Goal: Feedback & Contribution: Contribute content

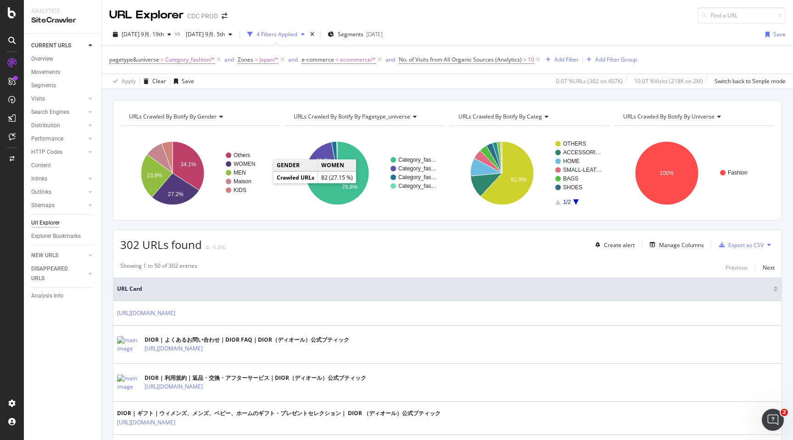
scroll to position [60, 0]
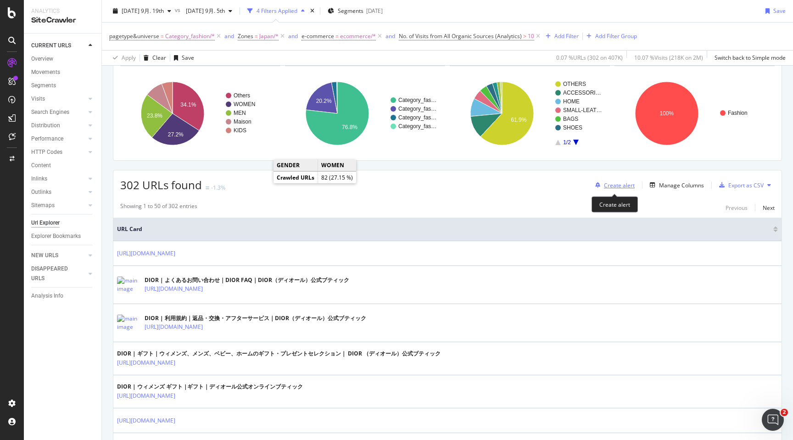
click at [626, 185] on div "Create alert" at bounding box center [619, 185] width 31 height 8
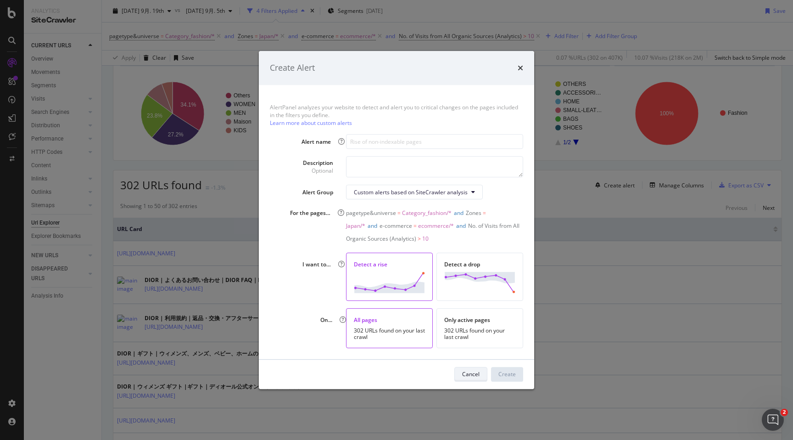
click at [469, 372] on div "Cancel" at bounding box center [470, 374] width 17 height 8
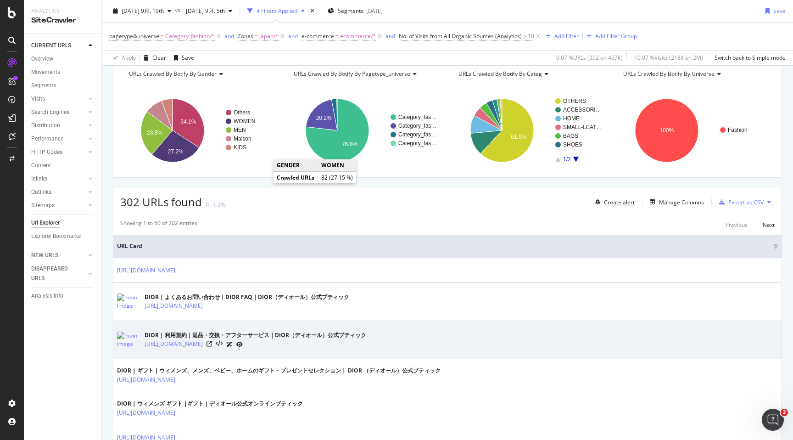
scroll to position [0, 0]
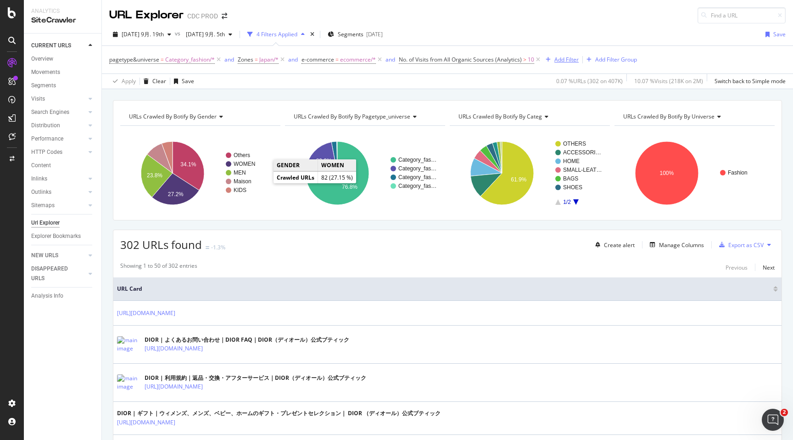
click at [565, 63] on div "Add Filter" at bounding box center [560, 60] width 37 height 10
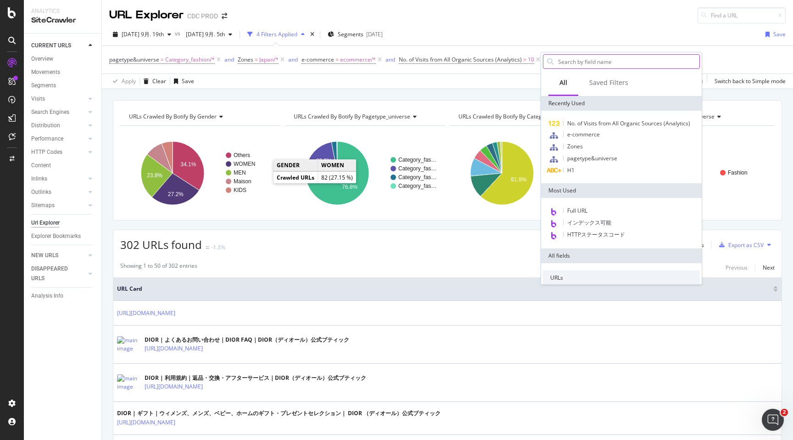
click at [607, 57] on input "text" at bounding box center [628, 62] width 142 height 14
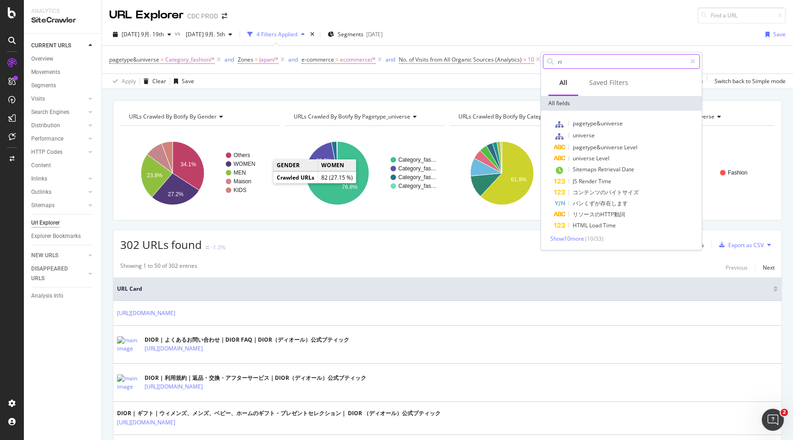
type input "r"
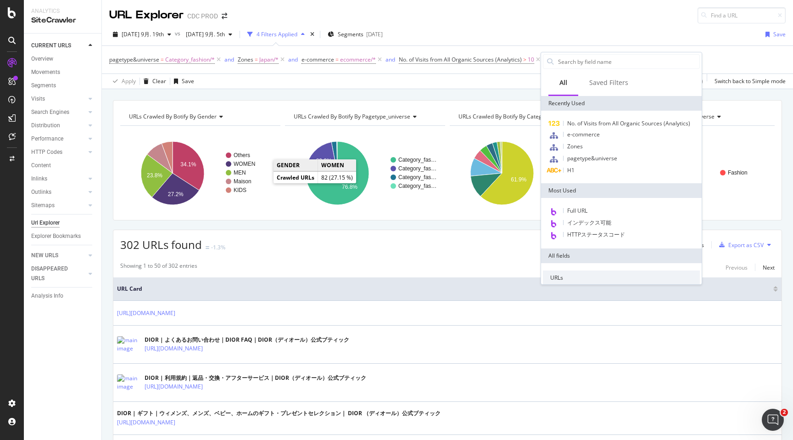
click at [410, 245] on div "302 URLs found -1.3% Create alert Manage Columns Export as CSV" at bounding box center [447, 241] width 668 height 22
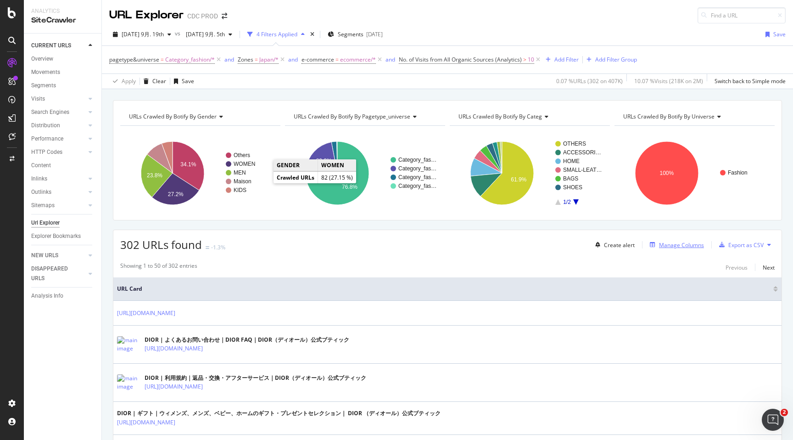
click at [688, 243] on div "Manage Columns" at bounding box center [681, 245] width 45 height 8
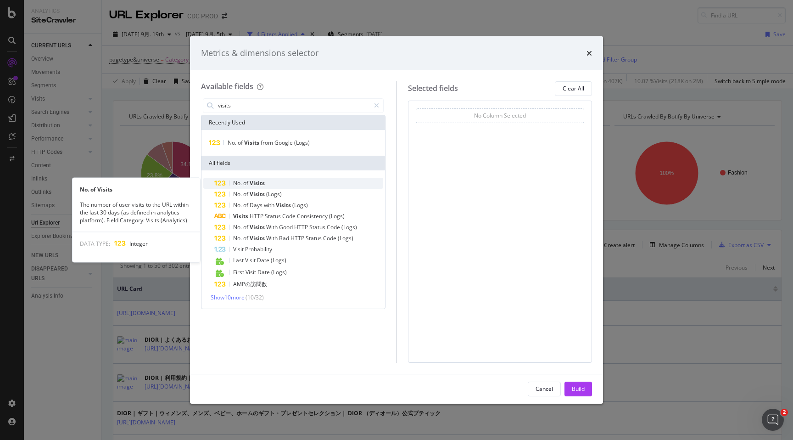
type input "visits"
click at [275, 185] on div "No. of Visits" at bounding box center [298, 183] width 169 height 11
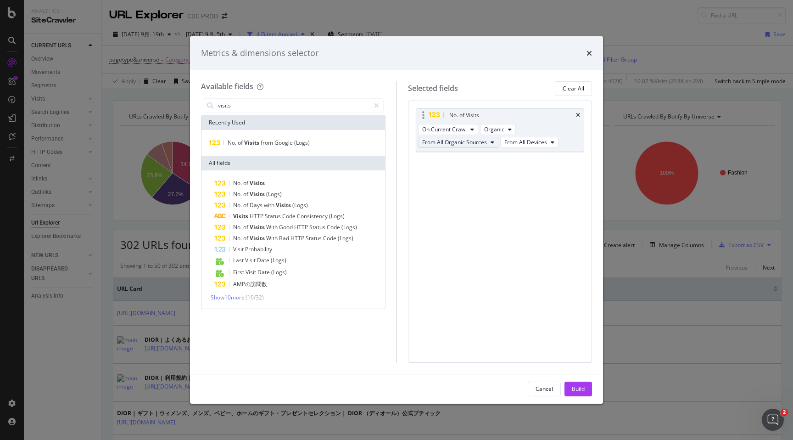
click at [448, 142] on span "From All Organic Sources" at bounding box center [454, 142] width 65 height 8
click at [534, 143] on span "From All Devices" at bounding box center [526, 142] width 43 height 8
click at [462, 130] on span "On Current Crawl" at bounding box center [444, 129] width 45 height 8
click at [499, 129] on span "Organic" at bounding box center [494, 129] width 20 height 8
click at [493, 195] on div "No. of Visits On Current Crawl Organic From All Organic Sources From All Device…" at bounding box center [500, 232] width 185 height 262
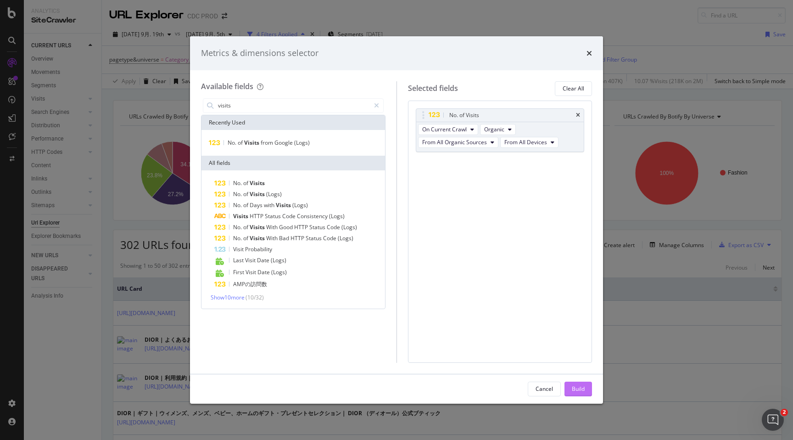
click at [578, 392] on div "Build" at bounding box center [578, 389] width 13 height 8
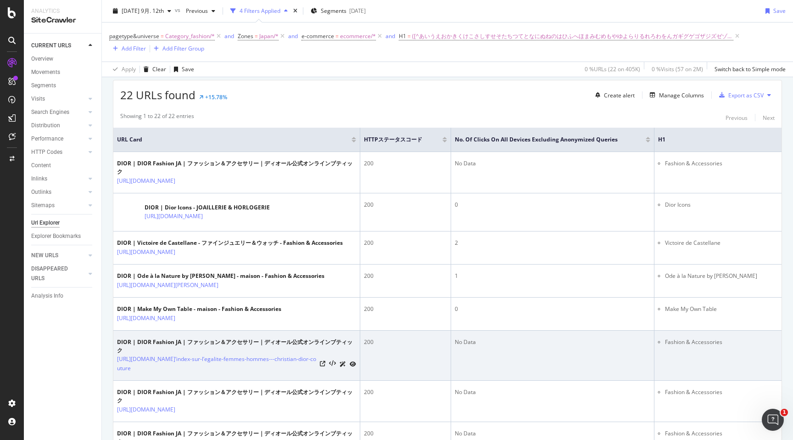
scroll to position [167, 0]
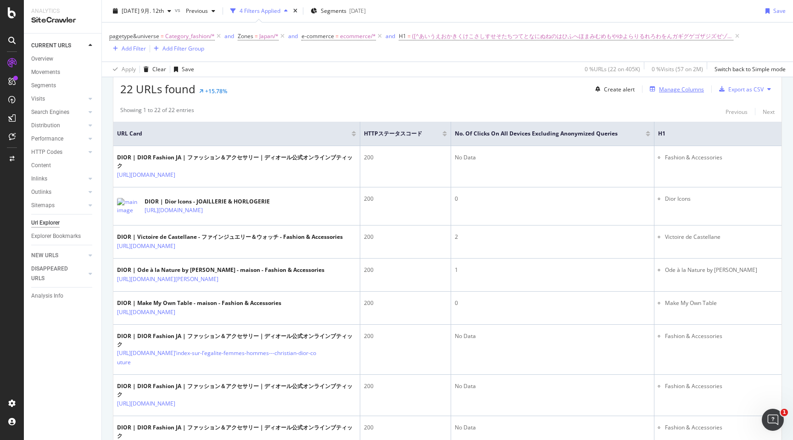
click at [693, 91] on div "Manage Columns" at bounding box center [681, 89] width 45 height 8
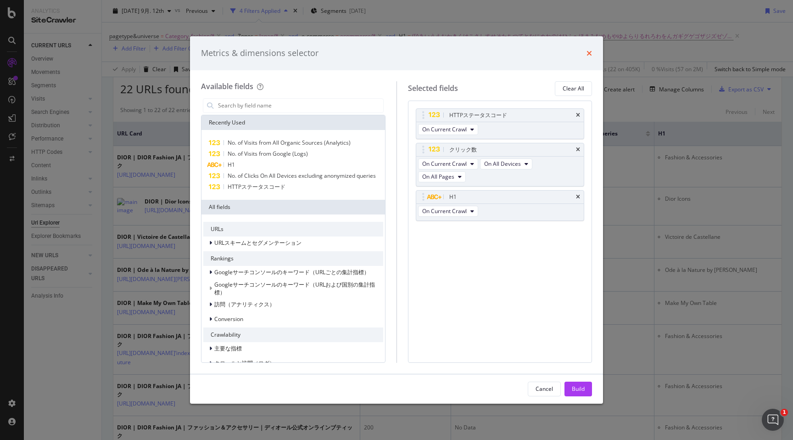
click at [587, 55] on icon "times" at bounding box center [590, 53] width 6 height 7
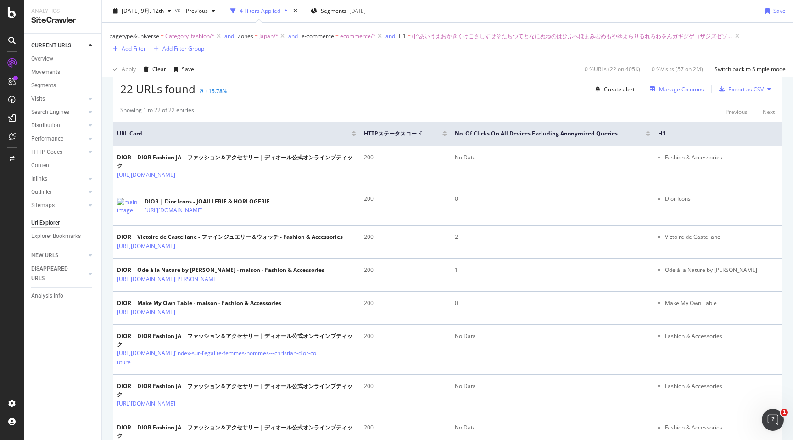
click at [693, 90] on div "Manage Columns" at bounding box center [681, 89] width 45 height 8
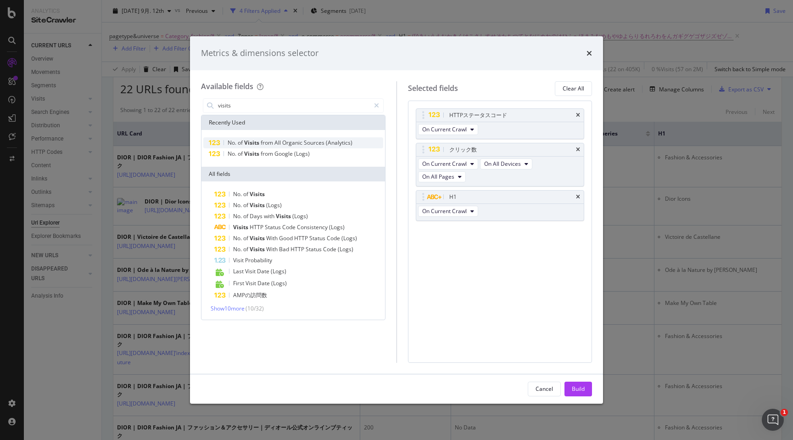
type input "visits"
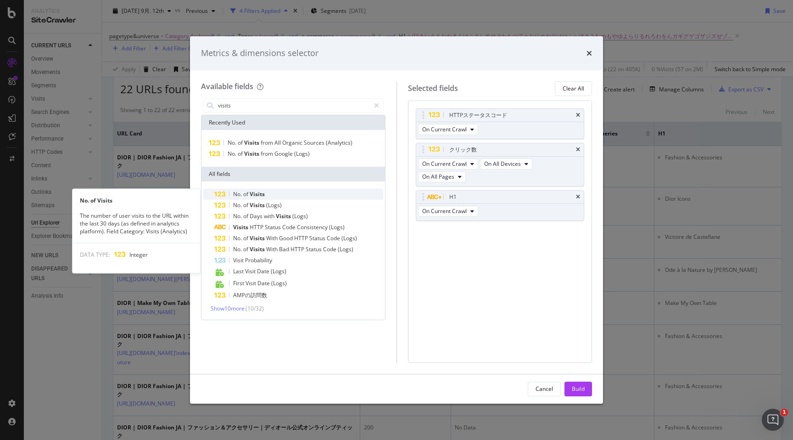
click at [258, 197] on span "Visits" at bounding box center [257, 194] width 15 height 8
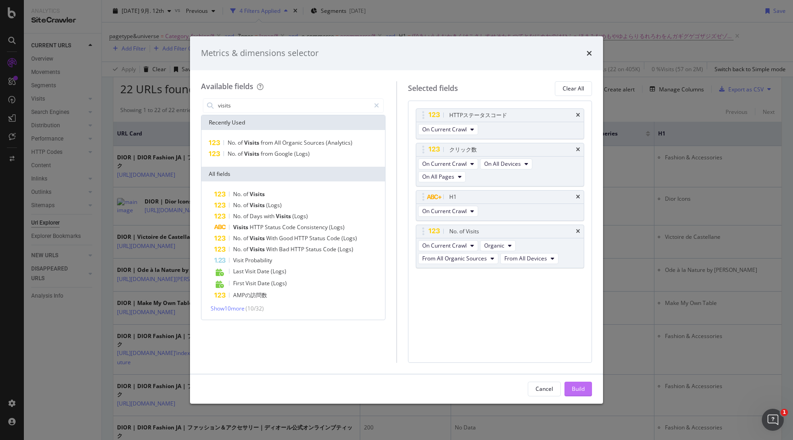
click at [582, 383] on div "Build" at bounding box center [578, 389] width 13 height 14
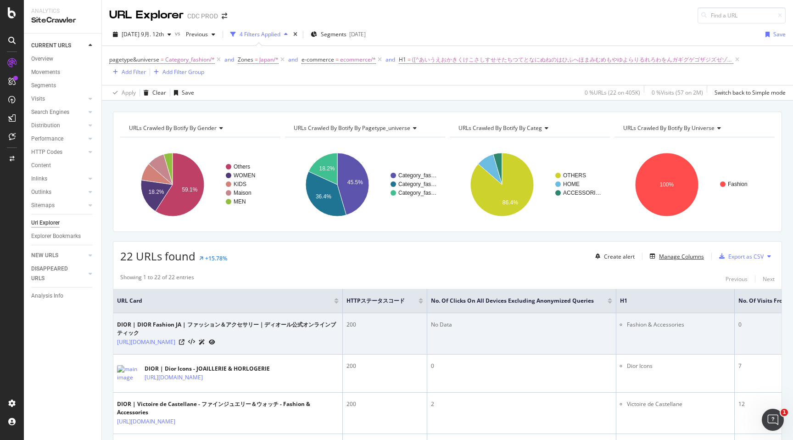
scroll to position [0, 101]
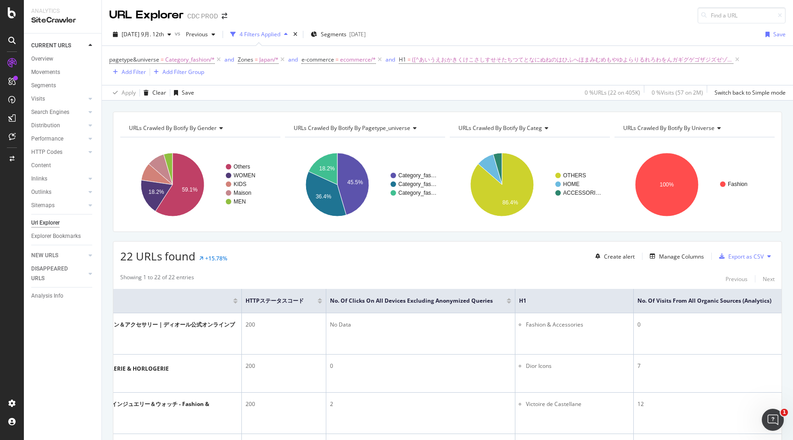
click at [786, 299] on div at bounding box center [788, 299] width 5 height 2
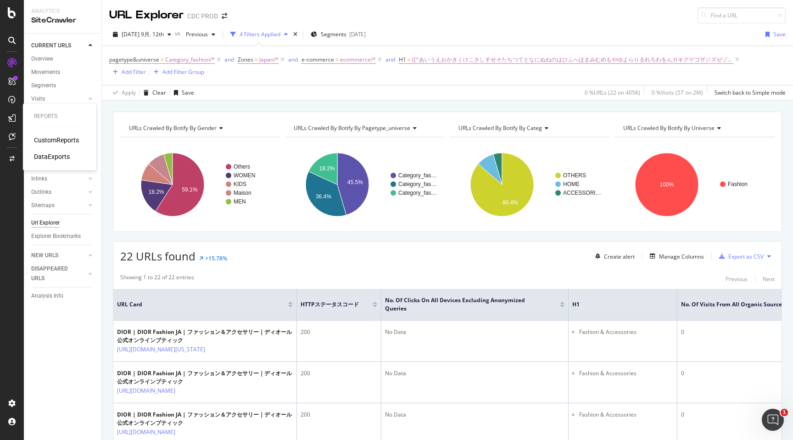
click at [43, 137] on div "CustomReports" at bounding box center [56, 139] width 45 height 9
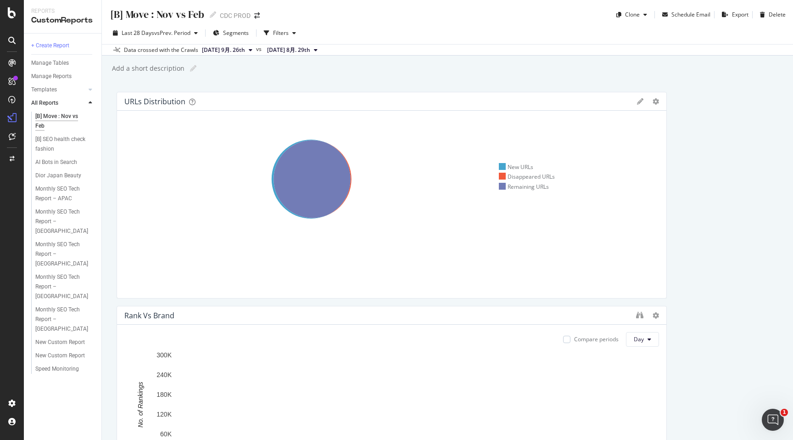
scroll to position [0, 0]
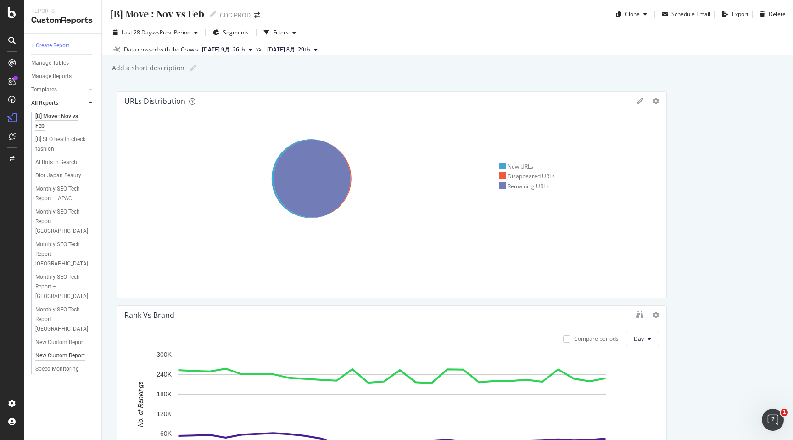
click at [48, 351] on div "New Custom Report" at bounding box center [60, 356] width 50 height 10
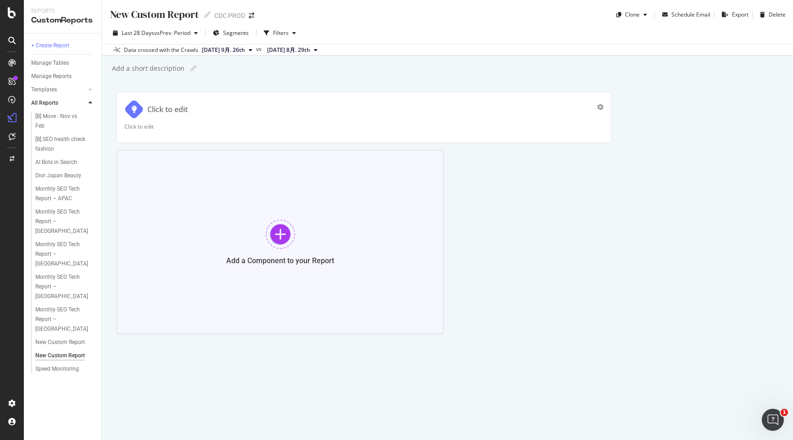
click at [301, 237] on div "Add a Component to your Report" at bounding box center [280, 242] width 327 height 184
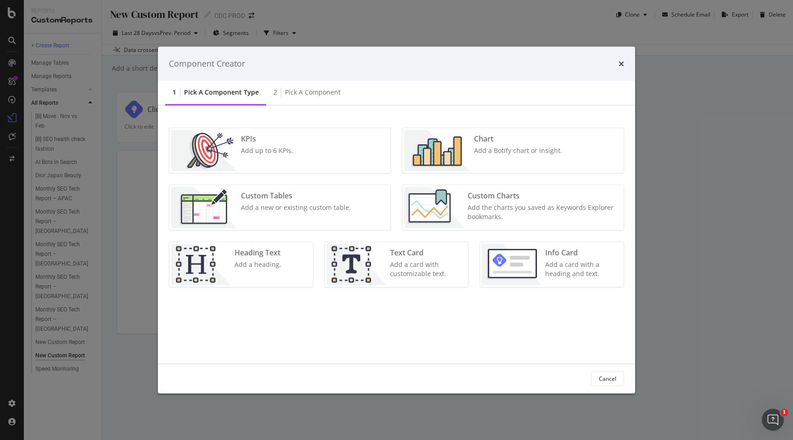
click at [510, 212] on div "Add the charts you saved as Keywords Explorer bookmarks." at bounding box center [543, 211] width 151 height 18
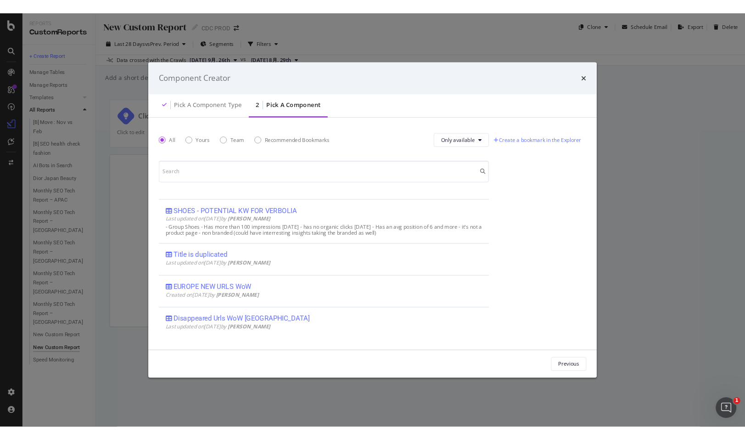
scroll to position [386, 0]
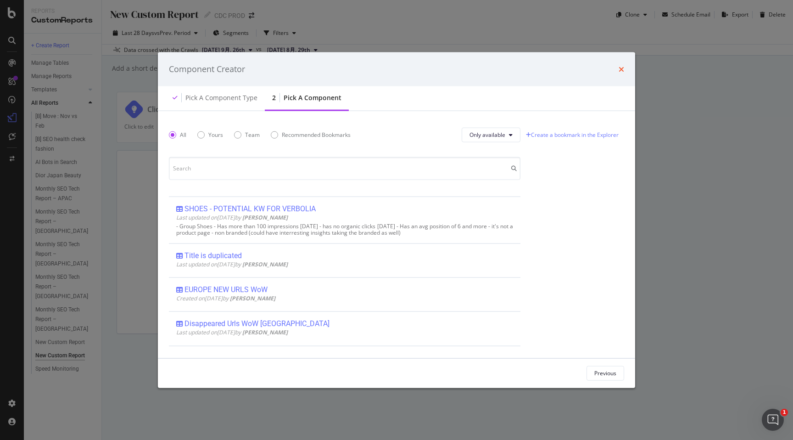
click at [620, 70] on icon "times" at bounding box center [622, 68] width 6 height 7
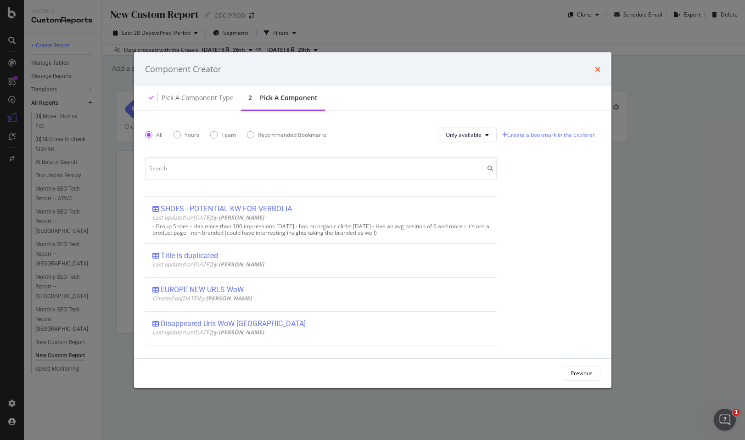
click at [599, 67] on icon "times" at bounding box center [598, 68] width 6 height 7
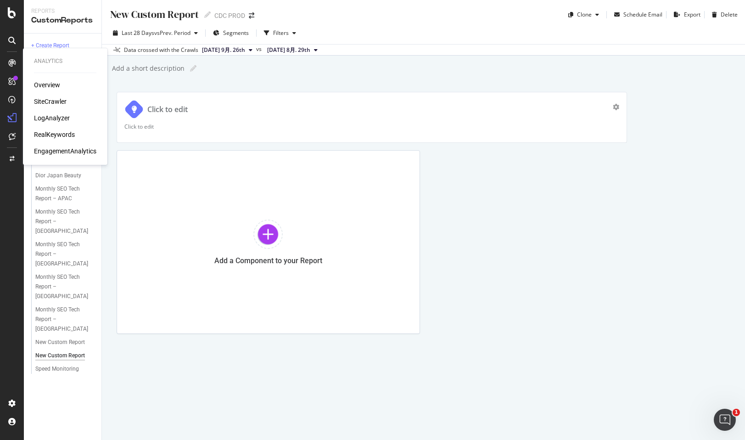
click at [43, 99] on div "SiteCrawler" at bounding box center [50, 101] width 33 height 9
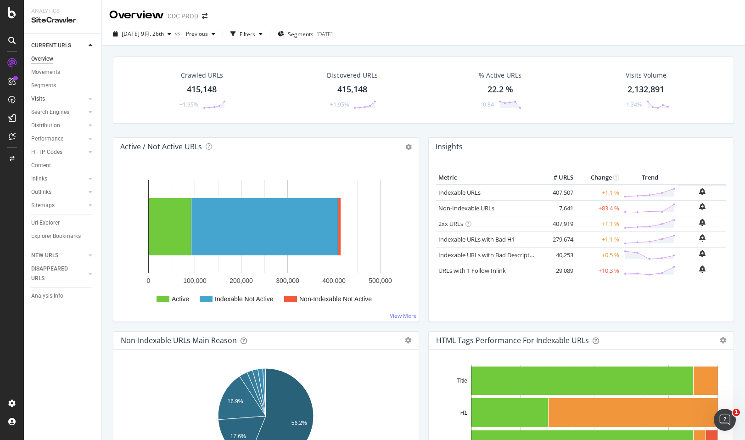
click at [52, 99] on link "Visits" at bounding box center [58, 99] width 55 height 10
